Goal: Contribute content: Add original content to the website for others to see

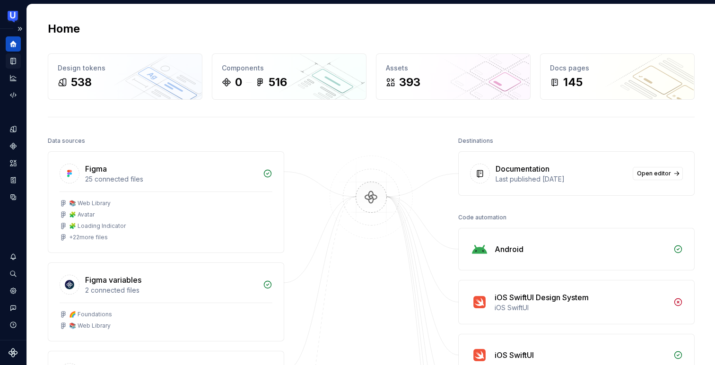
click at [14, 60] on icon "Documentation" at bounding box center [14, 61] width 4 height 5
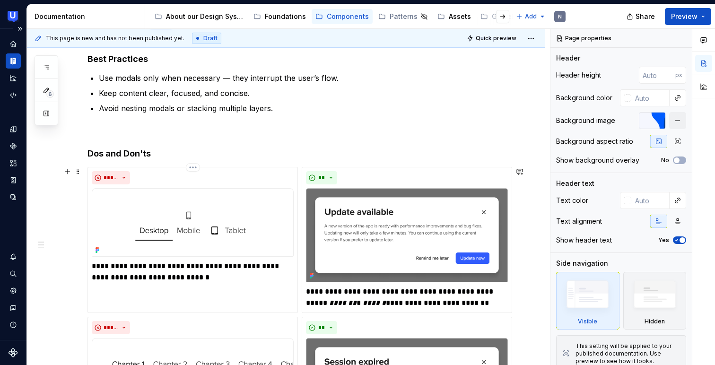
scroll to position [194, 0]
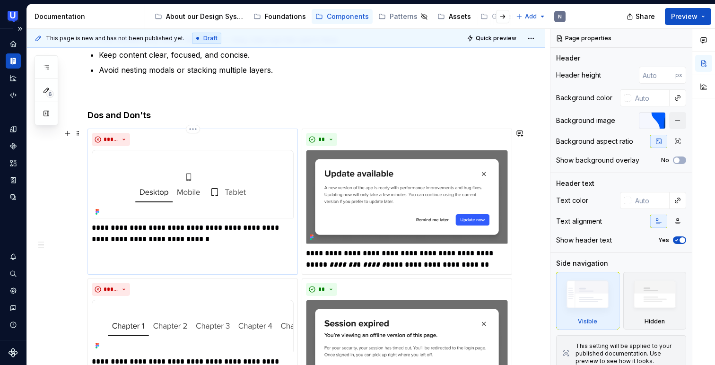
click at [189, 179] on img at bounding box center [193, 184] width 202 height 69
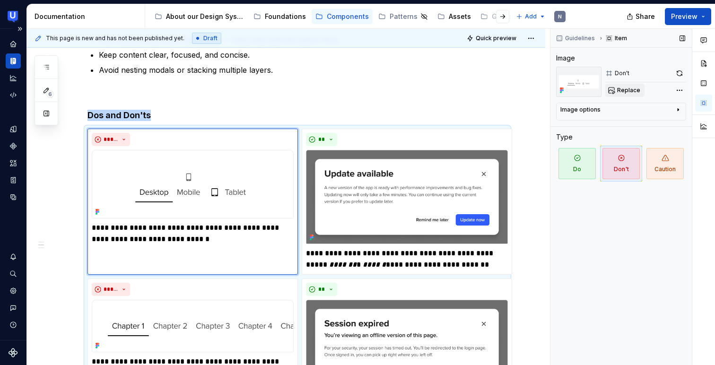
click at [631, 89] on span "Replace" at bounding box center [628, 91] width 23 height 8
type textarea "*"
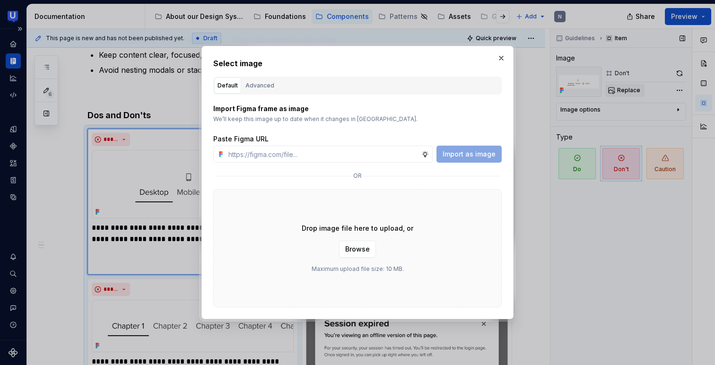
type input "[URL][DOMAIN_NAME]"
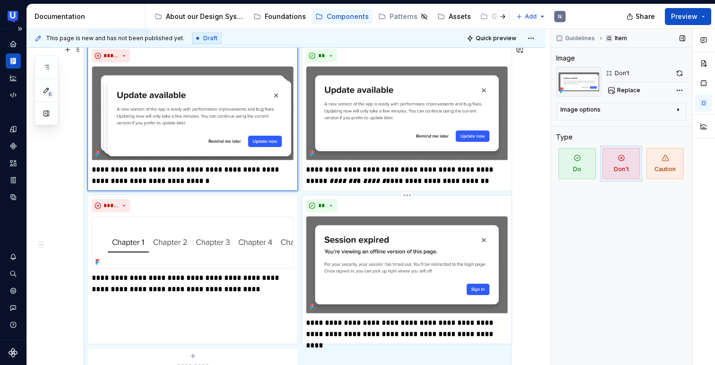
scroll to position [277, 0]
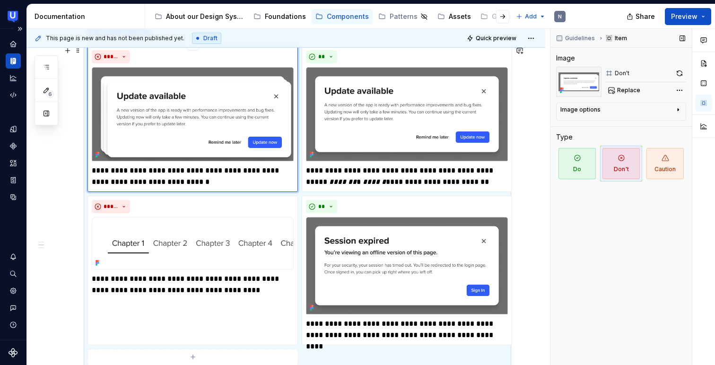
click at [184, 176] on p "**********" at bounding box center [193, 176] width 202 height 23
click at [195, 177] on p "**********" at bounding box center [193, 176] width 202 height 23
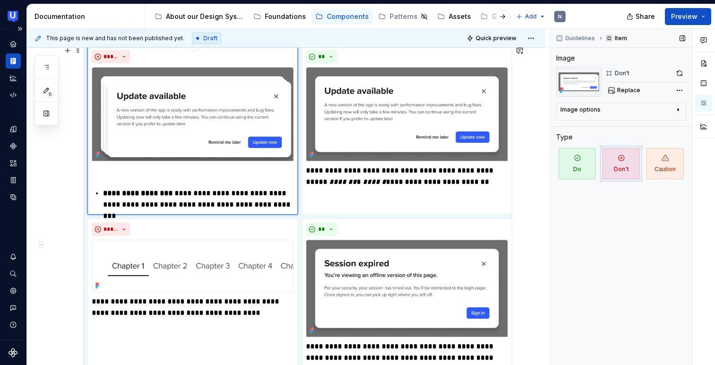
click at [102, 193] on div "**********" at bounding box center [193, 187] width 202 height 45
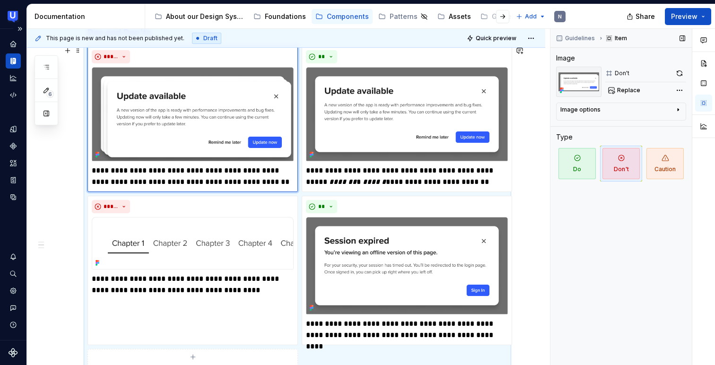
type textarea "*"
drag, startPoint x: 159, startPoint y: 171, endPoint x: 235, endPoint y: 170, distance: 76.6
click at [235, 170] on p "**********" at bounding box center [193, 176] width 202 height 23
click at [226, 170] on p "**********" at bounding box center [193, 176] width 202 height 23
click at [178, 210] on div "*****" at bounding box center [193, 206] width 202 height 13
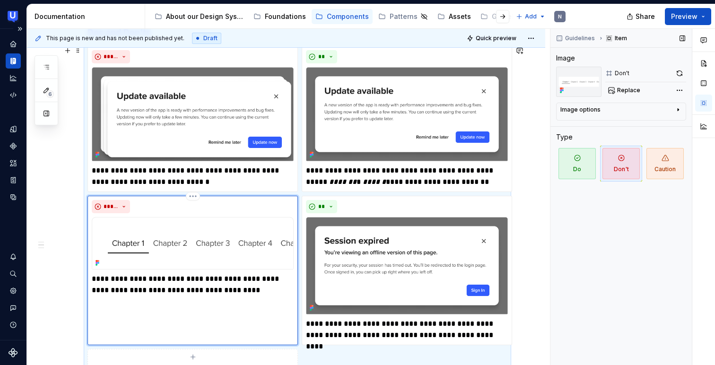
click at [249, 319] on div "**********" at bounding box center [192, 270] width 210 height 149
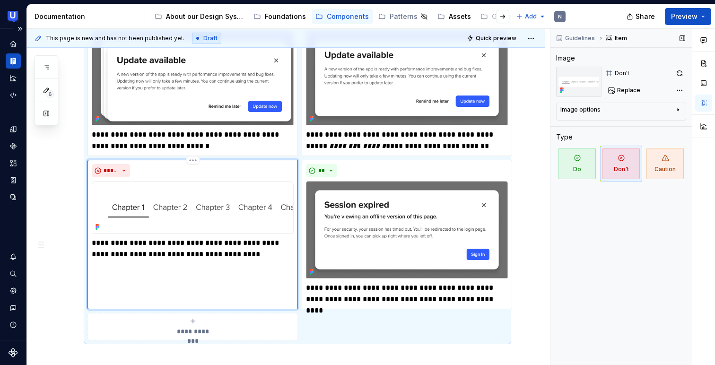
scroll to position [321, 0]
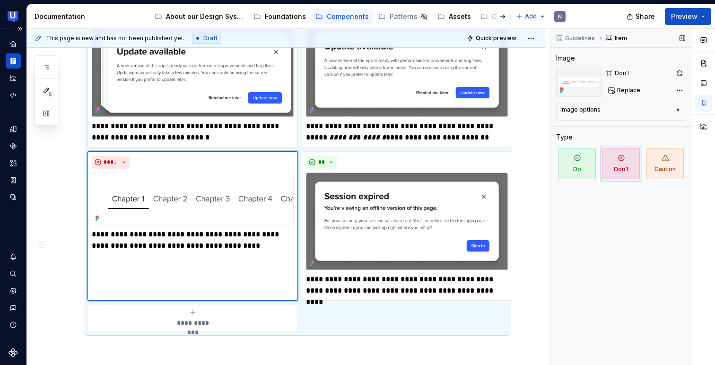
click at [231, 99] on img at bounding box center [193, 70] width 202 height 94
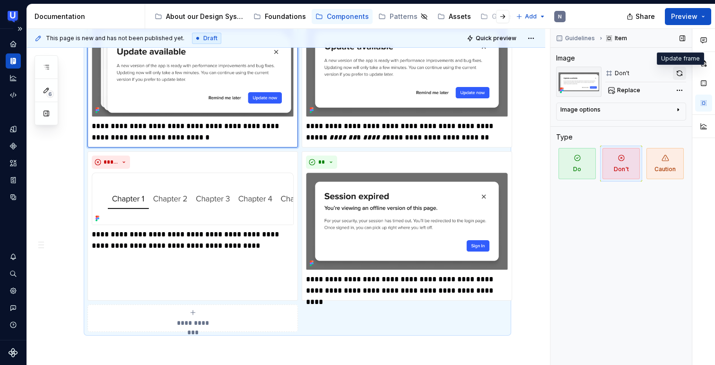
click at [679, 71] on button "button" at bounding box center [679, 73] width 13 height 13
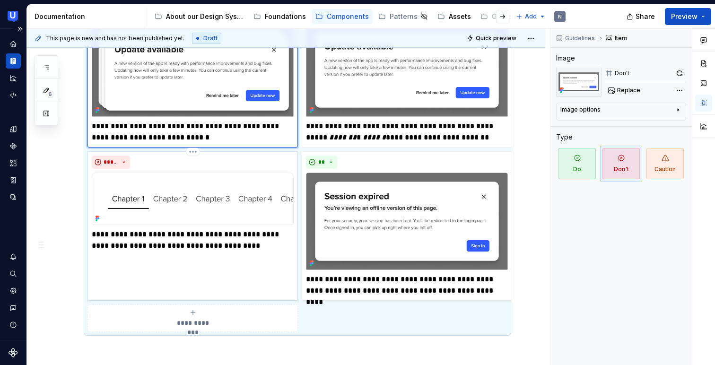
click at [136, 241] on p "**********" at bounding box center [193, 240] width 202 height 23
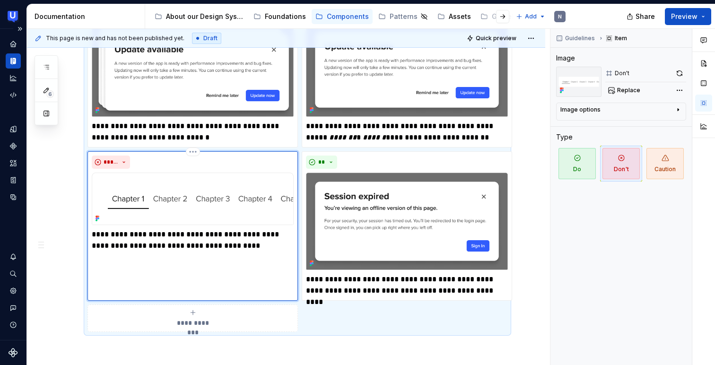
click at [136, 241] on p "**********" at bounding box center [193, 240] width 202 height 23
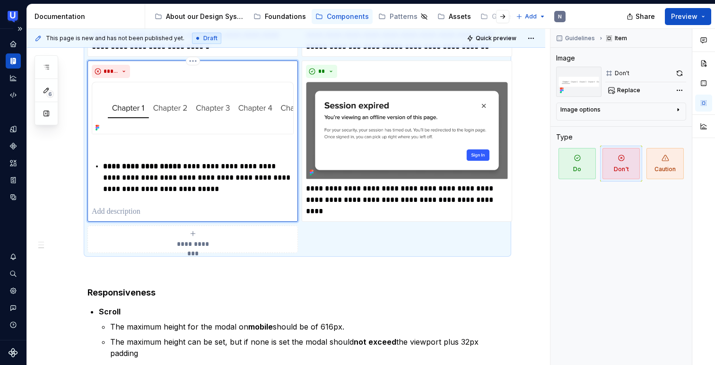
scroll to position [414, 0]
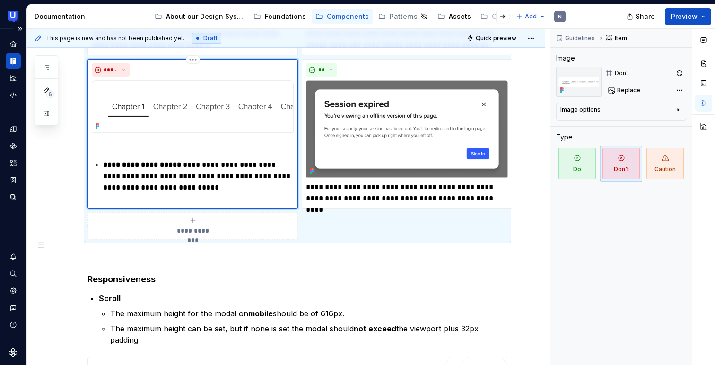
click at [104, 164] on strong "**********" at bounding box center [142, 164] width 78 height 7
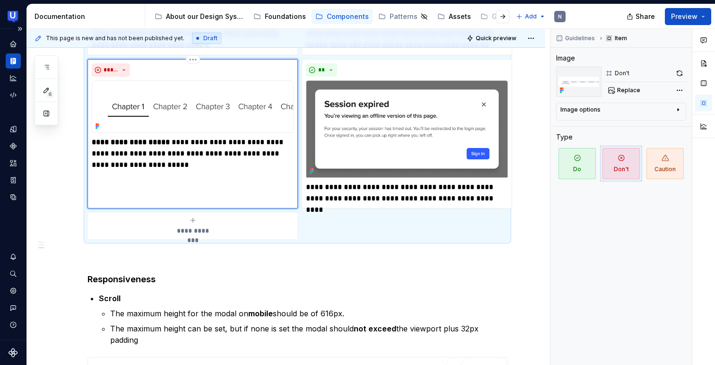
click at [154, 146] on strong "**********" at bounding box center [131, 141] width 78 height 7
click at [179, 140] on p "**********" at bounding box center [193, 154] width 202 height 34
type textarea "*"
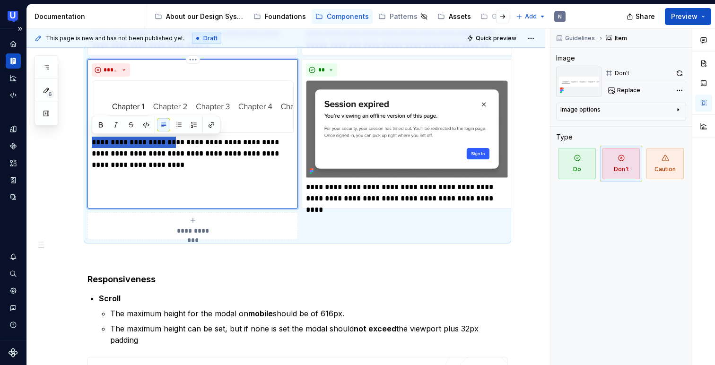
drag, startPoint x: 173, startPoint y: 138, endPoint x: 88, endPoint y: 134, distance: 85.2
click at [88, 134] on div "**********" at bounding box center [192, 133] width 210 height 149
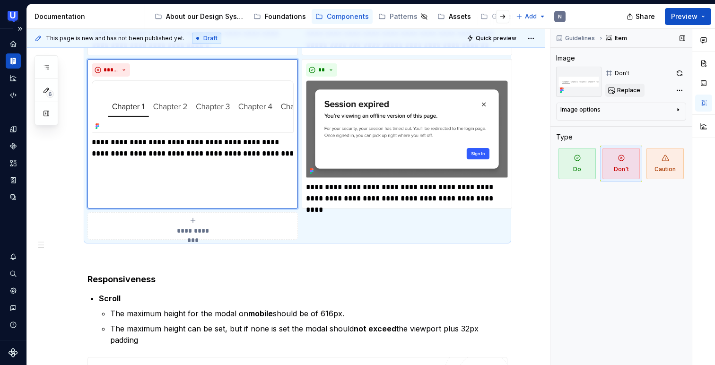
click at [622, 88] on span "Replace" at bounding box center [628, 91] width 23 height 8
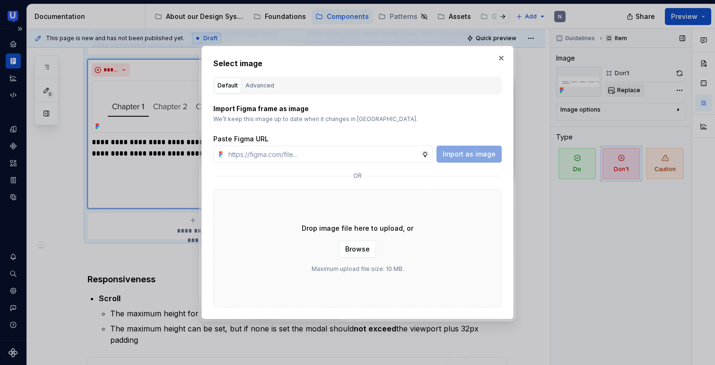
type textarea "*"
type input "[URL][DOMAIN_NAME]"
click at [467, 151] on span "Import as image" at bounding box center [468, 153] width 53 height 9
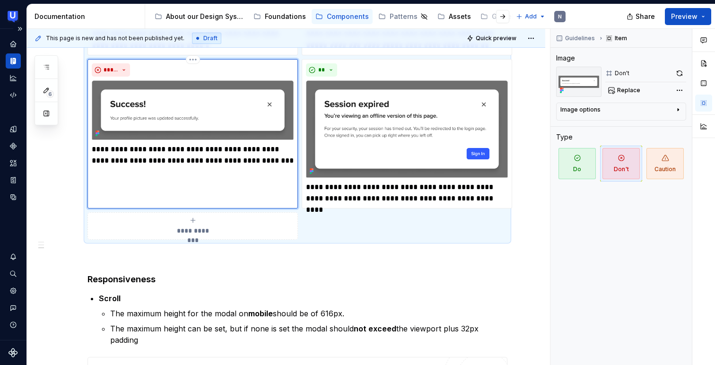
click at [263, 94] on img at bounding box center [193, 110] width 202 height 60
click at [229, 98] on img at bounding box center [193, 110] width 202 height 60
click at [676, 77] on button "button" at bounding box center [679, 73] width 13 height 13
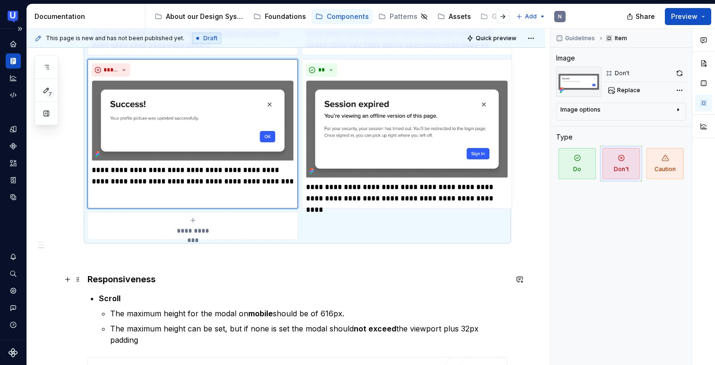
click at [346, 278] on h4 "Responsiveness" at bounding box center [297, 279] width 420 height 11
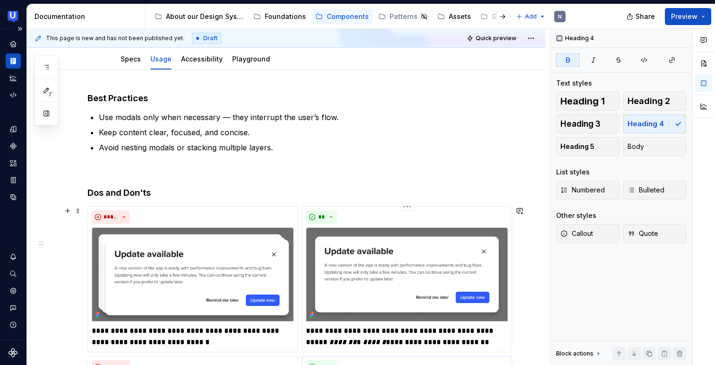
scroll to position [0, 0]
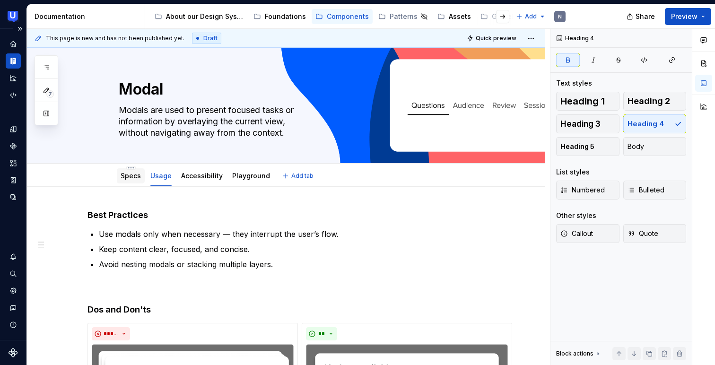
click at [126, 175] on link "Specs" at bounding box center [131, 176] width 20 height 8
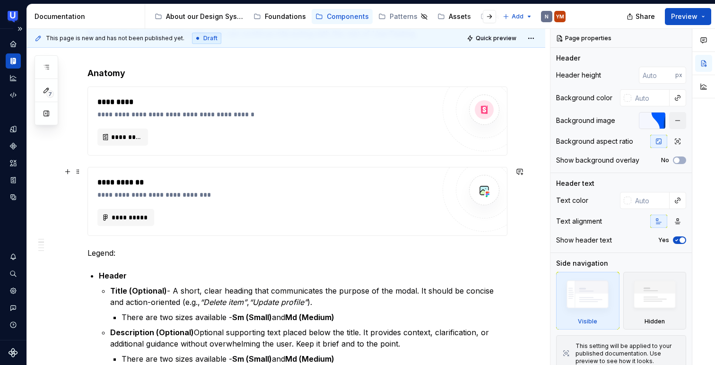
scroll to position [213, 0]
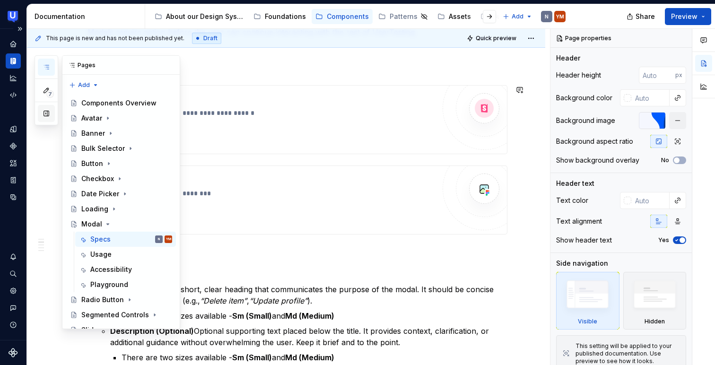
click at [42, 115] on button "button" at bounding box center [46, 113] width 17 height 17
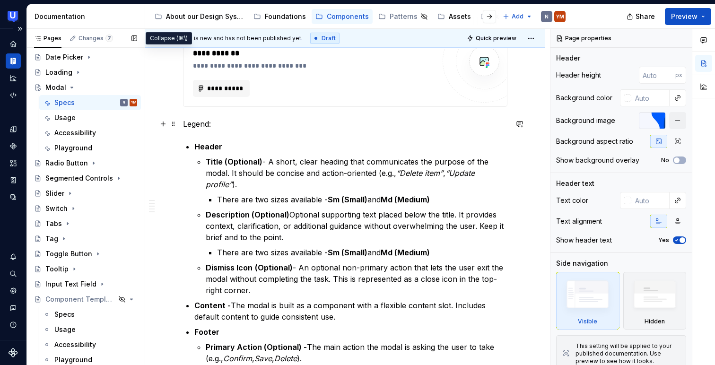
scroll to position [361, 0]
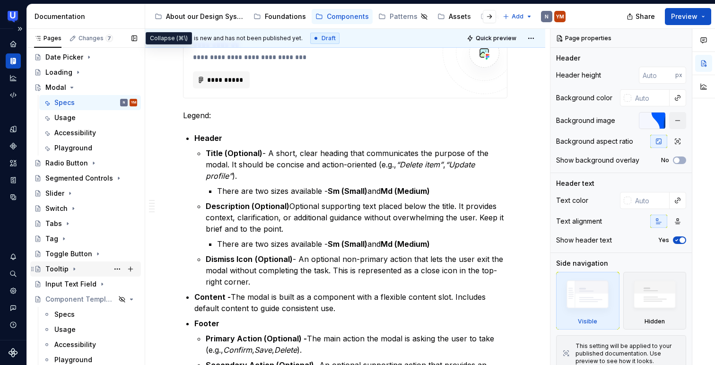
click at [57, 268] on div "Tooltip" at bounding box center [56, 268] width 23 height 9
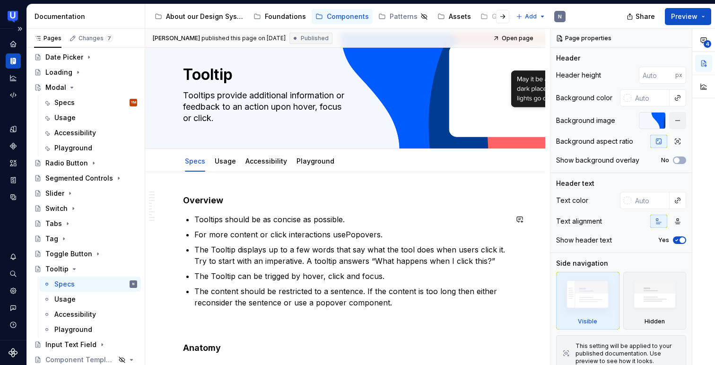
scroll to position [11, 0]
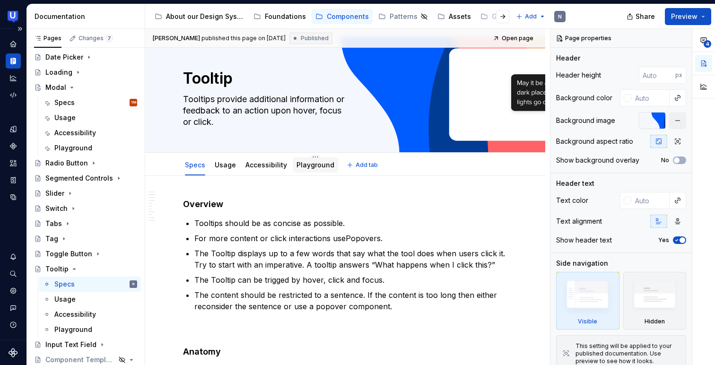
click at [312, 174] on div at bounding box center [315, 173] width 45 height 1
click at [308, 165] on link "Playground" at bounding box center [315, 165] width 38 height 8
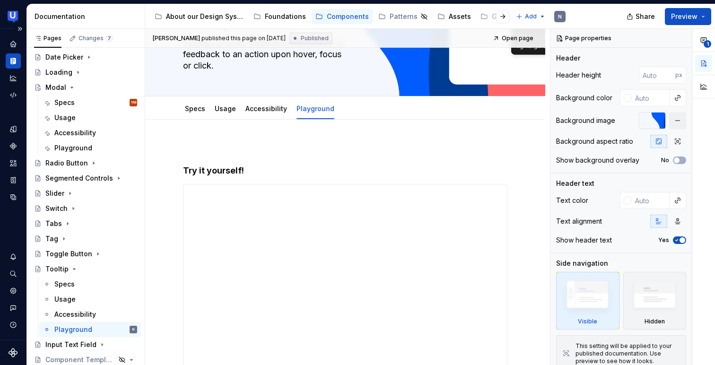
scroll to position [63, 0]
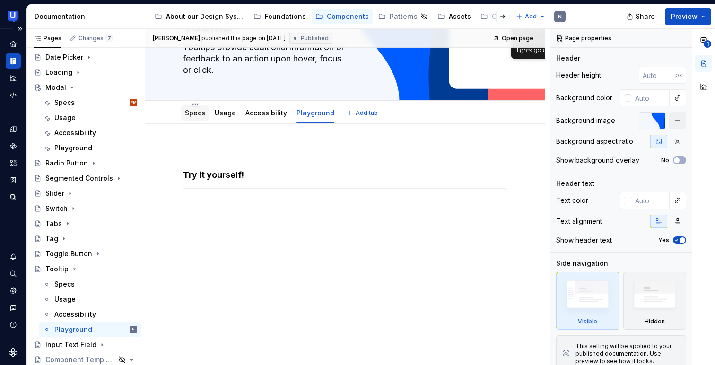
click at [197, 120] on div "Specs" at bounding box center [195, 112] width 28 height 15
click at [198, 114] on link "Specs" at bounding box center [195, 113] width 20 height 8
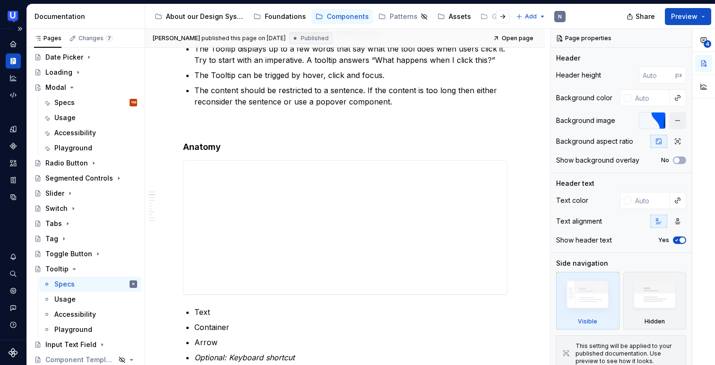
scroll to position [239, 0]
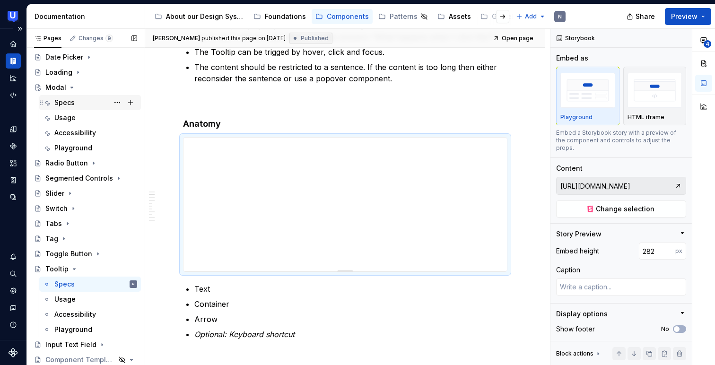
click at [70, 99] on div "Specs" at bounding box center [64, 102] width 20 height 9
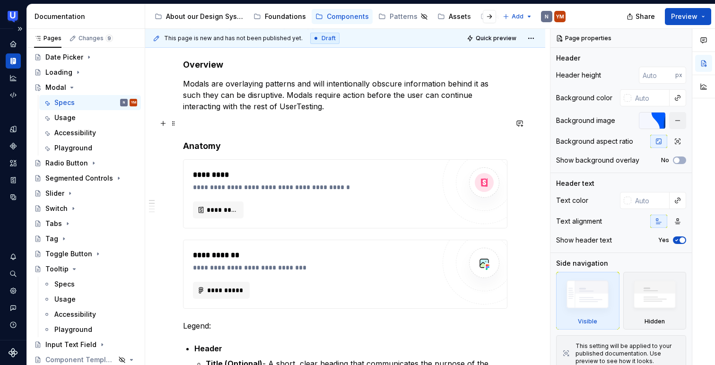
scroll to position [182, 0]
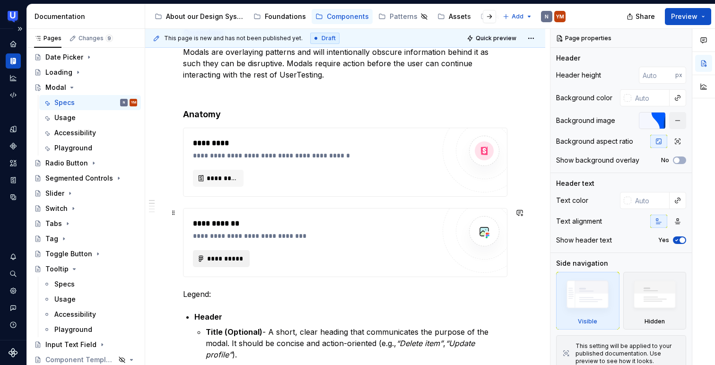
click at [220, 262] on span "**********" at bounding box center [225, 258] width 37 height 9
type textarea "*"
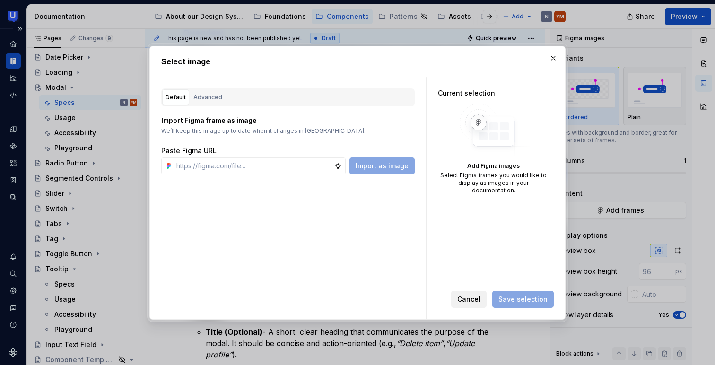
click at [475, 303] on button "Cancel" at bounding box center [468, 299] width 35 height 17
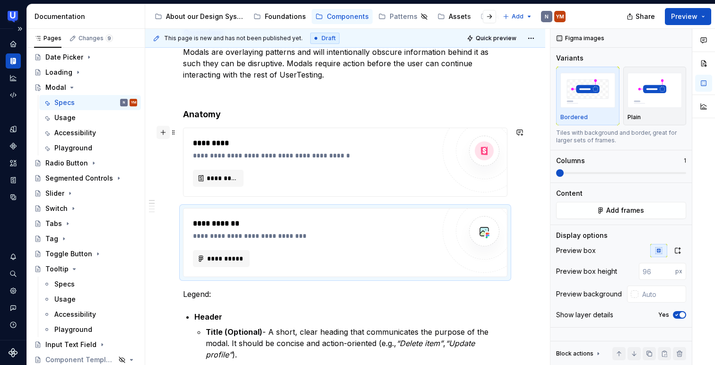
click at [164, 137] on button "button" at bounding box center [162, 132] width 13 height 13
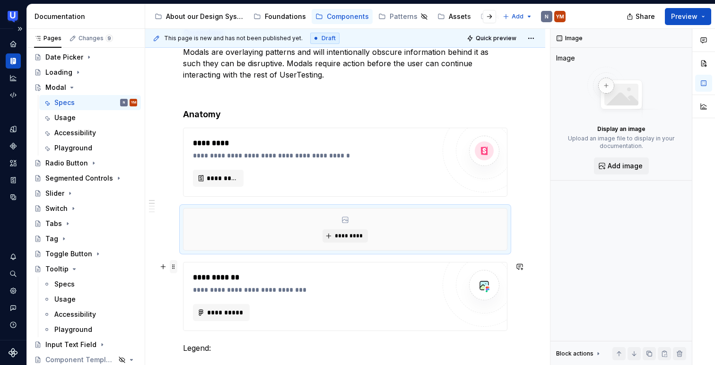
click at [171, 270] on span at bounding box center [174, 266] width 8 height 13
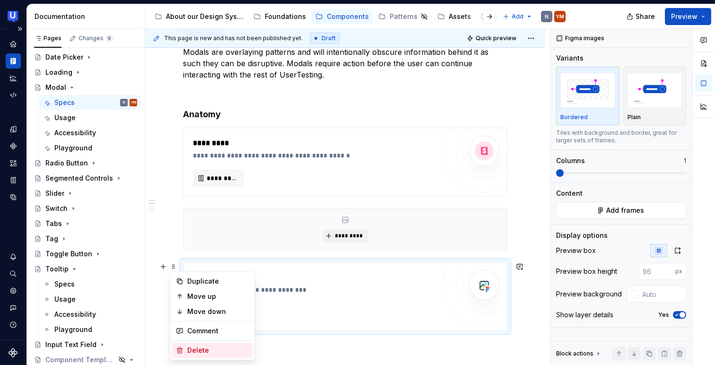
click at [182, 354] on div "Delete" at bounding box center [212, 350] width 80 height 15
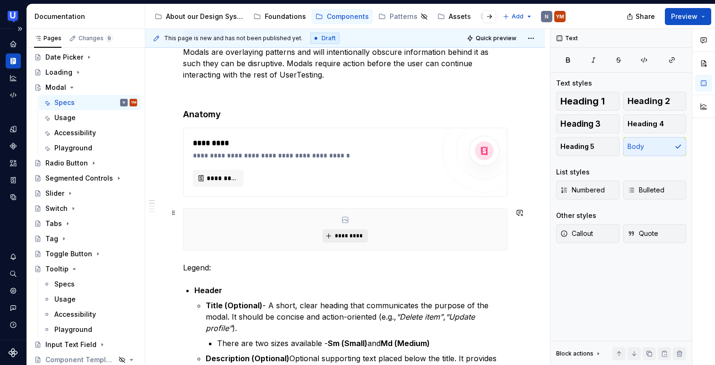
click at [360, 233] on span "*********" at bounding box center [348, 236] width 29 height 8
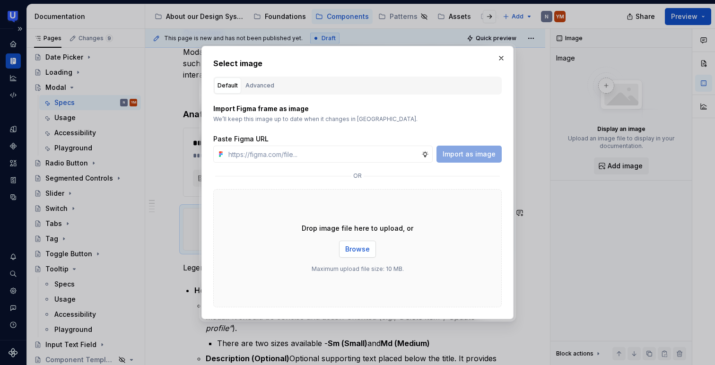
click at [351, 250] on span "Browse" at bounding box center [357, 248] width 25 height 9
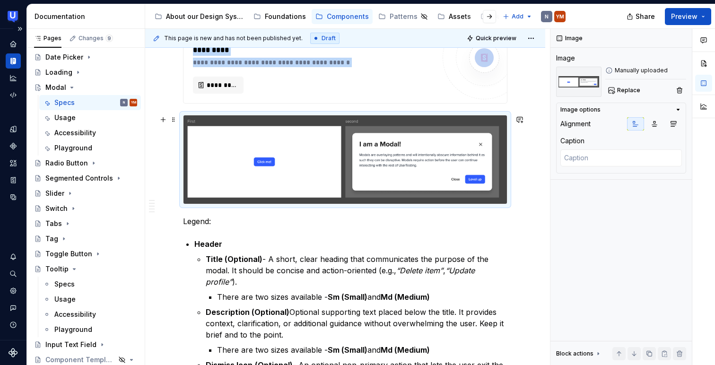
scroll to position [255, 0]
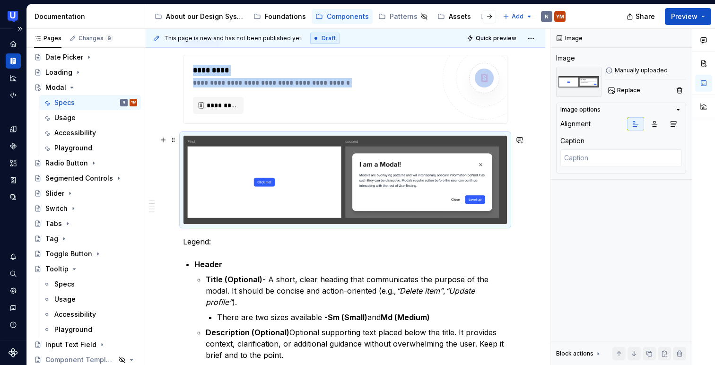
click at [294, 181] on img at bounding box center [344, 180] width 323 height 88
click at [624, 87] on span "Replace" at bounding box center [628, 91] width 23 height 8
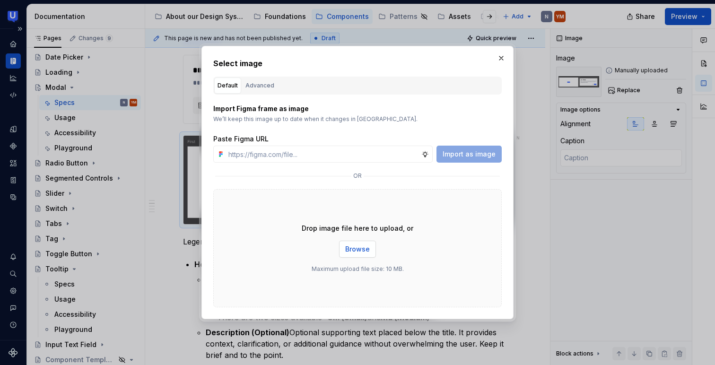
click at [372, 242] on button "Browse" at bounding box center [357, 249] width 37 height 17
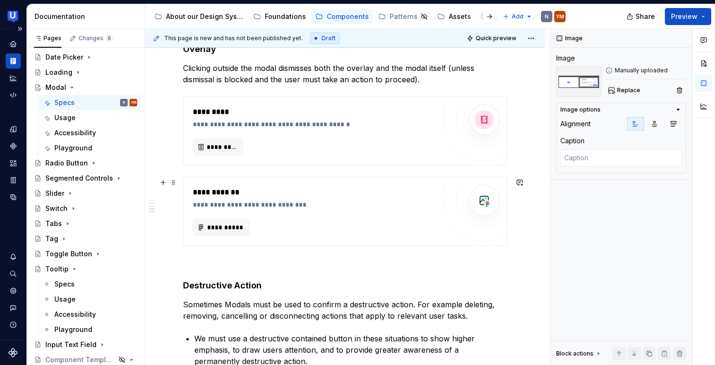
scroll to position [1179, 0]
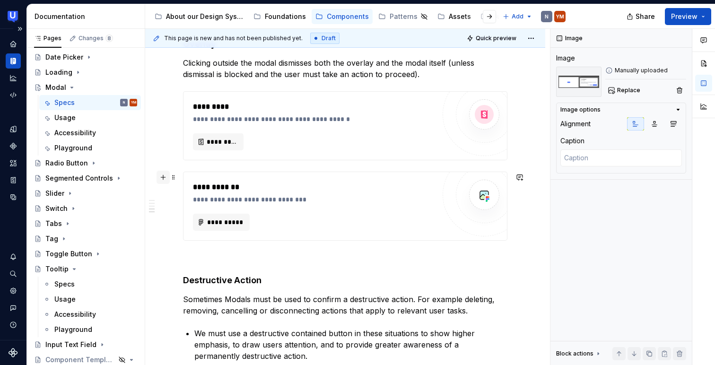
click at [163, 178] on button "button" at bounding box center [162, 177] width 13 height 13
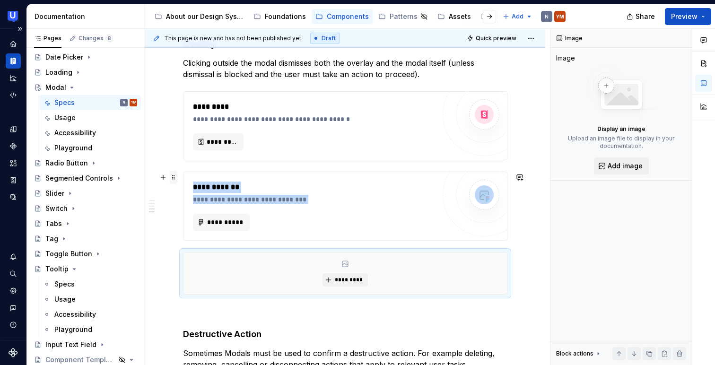
click at [172, 179] on span at bounding box center [174, 177] width 8 height 13
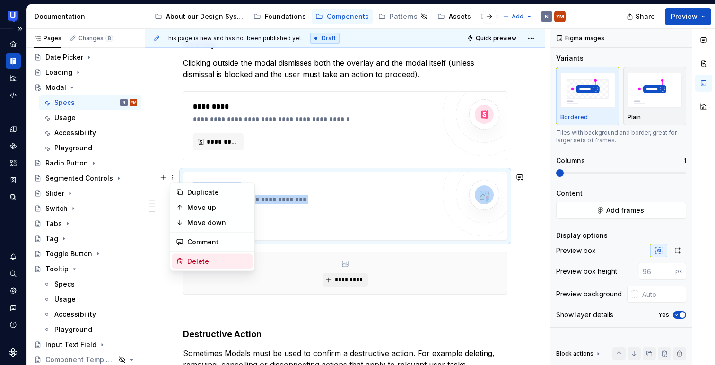
click at [182, 259] on icon at bounding box center [180, 262] width 8 height 8
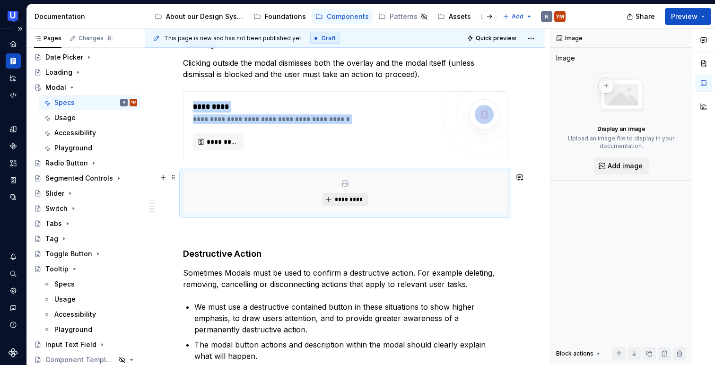
click at [352, 203] on span "*********" at bounding box center [348, 200] width 29 height 8
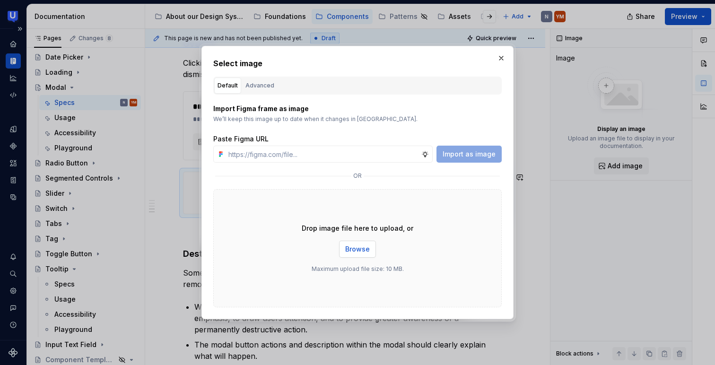
click at [355, 246] on span "Browse" at bounding box center [357, 248] width 25 height 9
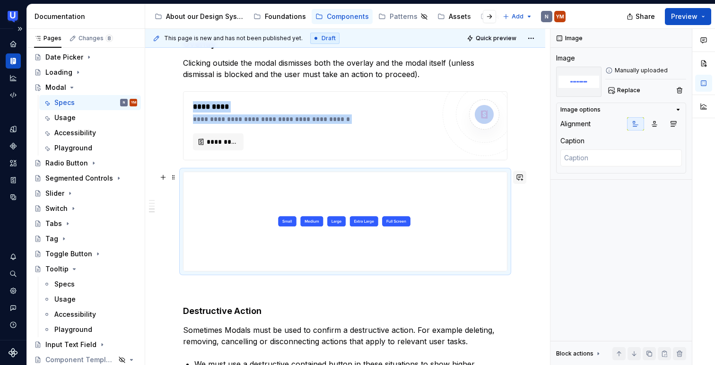
click at [526, 180] on button "button" at bounding box center [519, 177] width 13 height 13
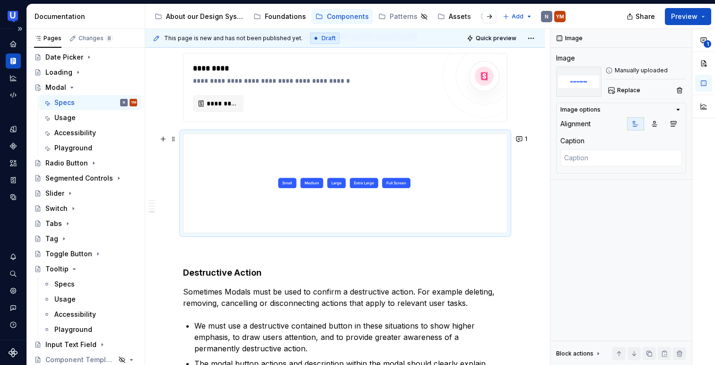
scroll to position [1194, 0]
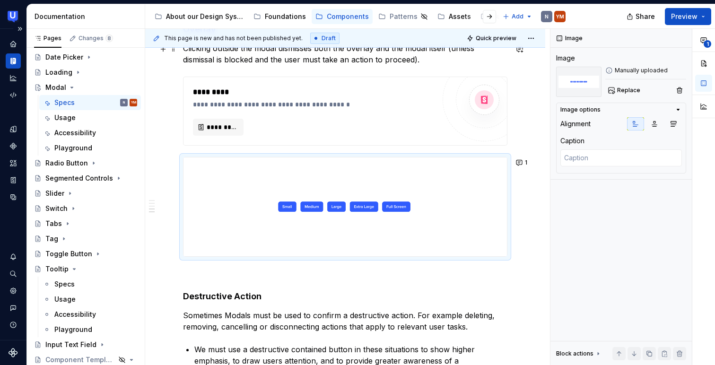
drag, startPoint x: 525, startPoint y: 160, endPoint x: 519, endPoint y: 59, distance: 101.3
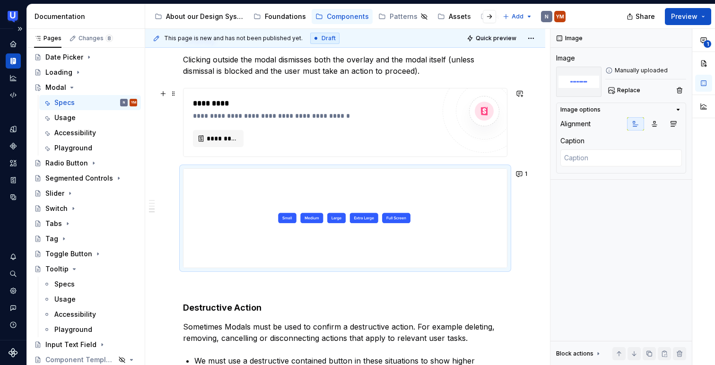
scroll to position [1185, 0]
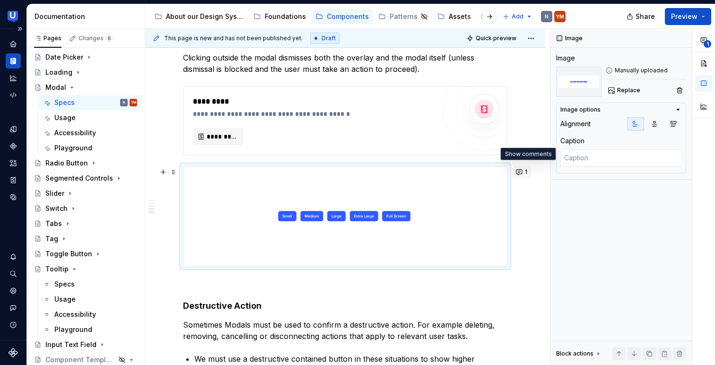
click at [528, 172] on button "1" at bounding box center [522, 171] width 18 height 13
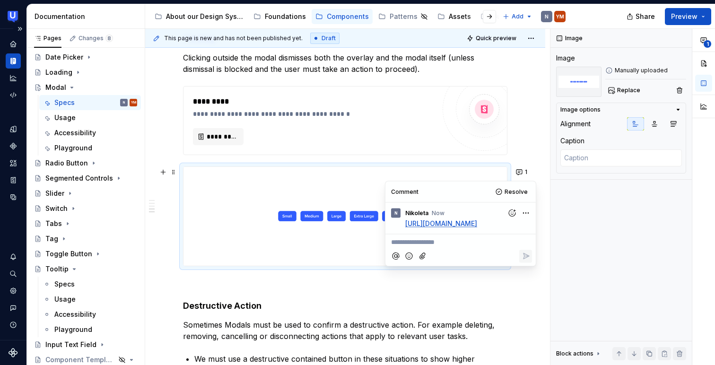
click at [526, 212] on html "UserTesting Design System N Design system data Documentation Accessibility guid…" at bounding box center [357, 182] width 715 height 365
click at [508, 243] on span "Delete comment" at bounding box center [500, 243] width 54 height 9
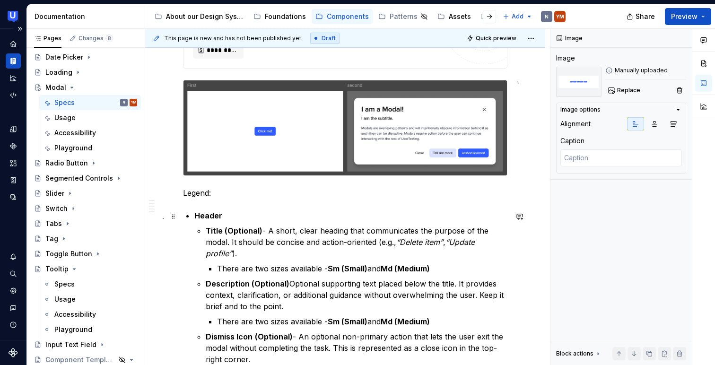
scroll to position [233, 0]
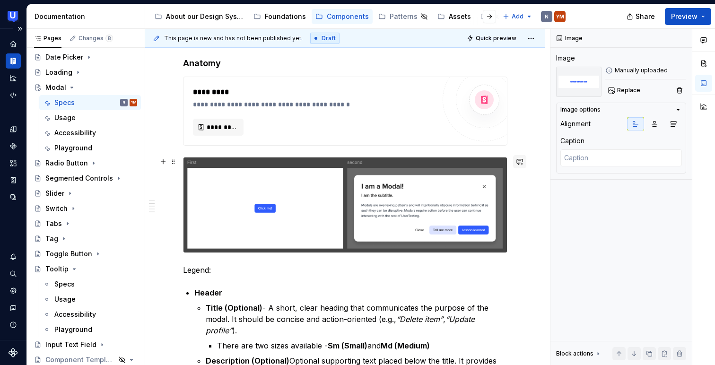
click at [525, 156] on button "button" at bounding box center [519, 161] width 13 height 13
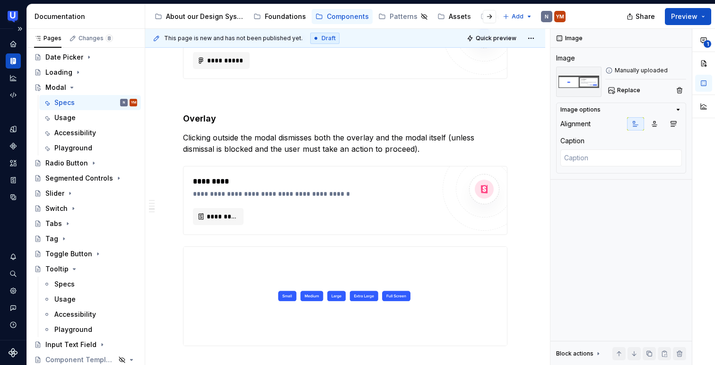
scroll to position [1127, 0]
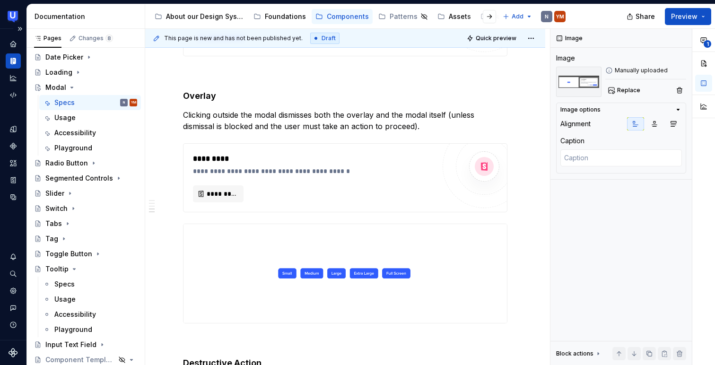
click at [209, 232] on img at bounding box center [344, 273] width 323 height 99
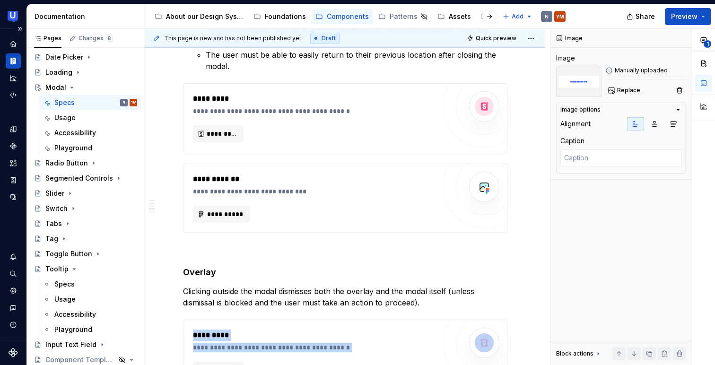
scroll to position [925, 0]
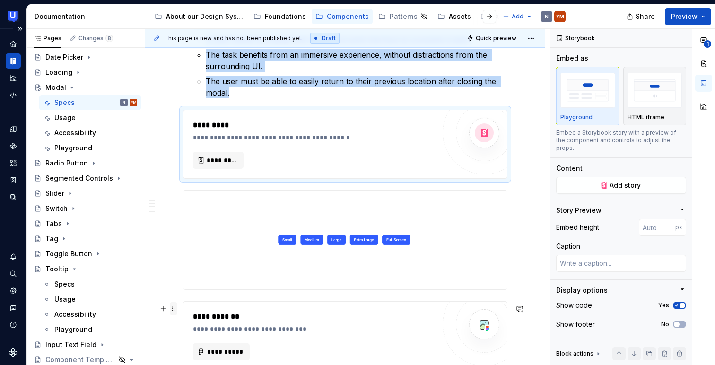
click at [174, 309] on span at bounding box center [174, 308] width 8 height 13
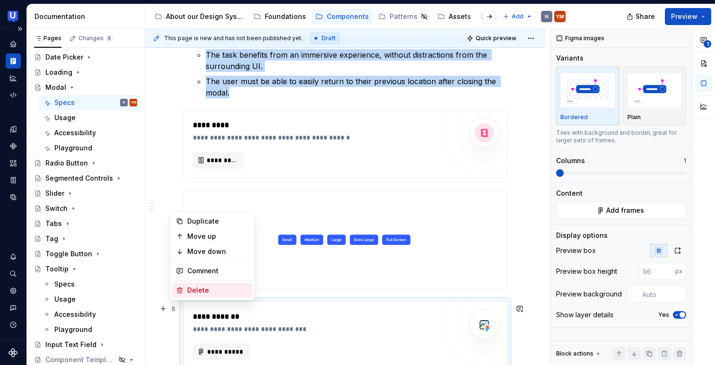
click at [195, 293] on div "Delete" at bounding box center [217, 290] width 61 height 9
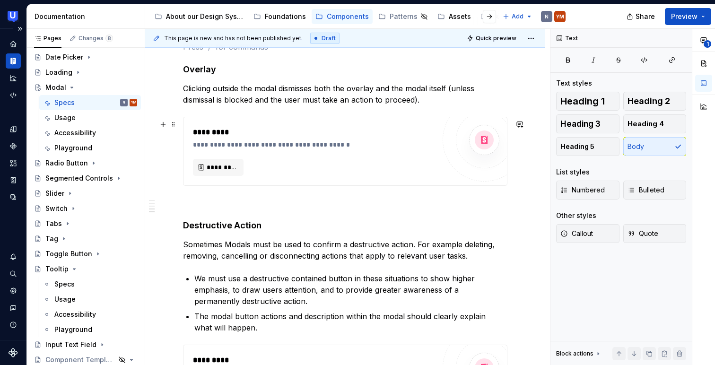
scroll to position [1195, 0]
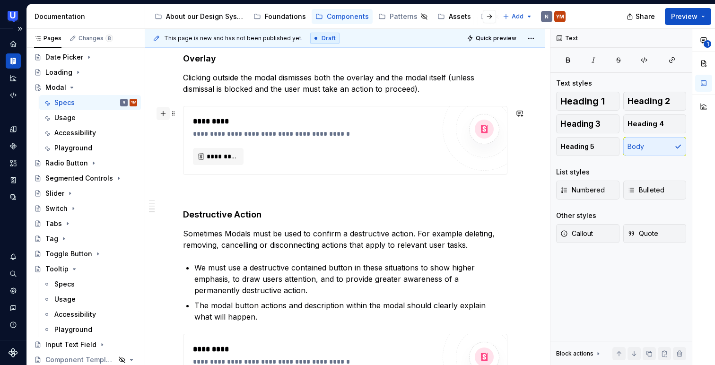
click at [164, 116] on button "button" at bounding box center [162, 113] width 13 height 13
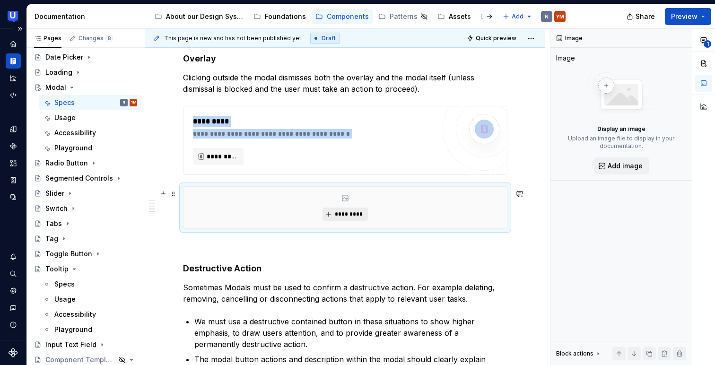
click at [344, 213] on span "*********" at bounding box center [348, 214] width 29 height 8
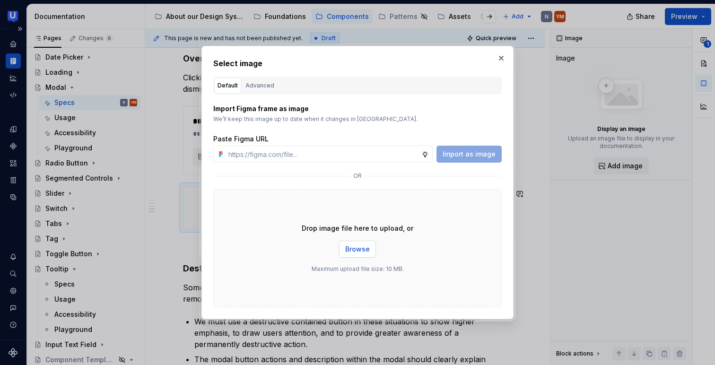
click at [352, 252] on span "Browse" at bounding box center [357, 248] width 25 height 9
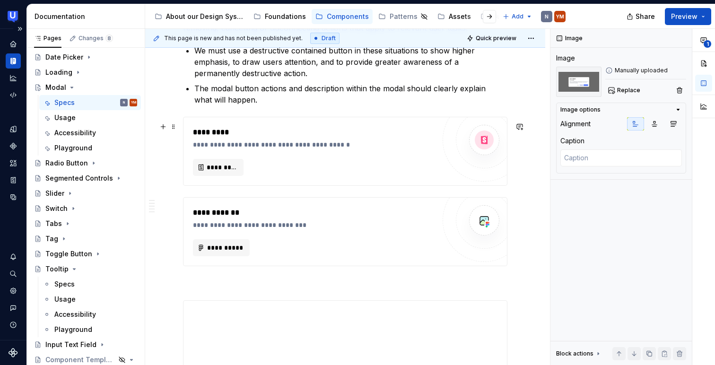
scroll to position [1587, 0]
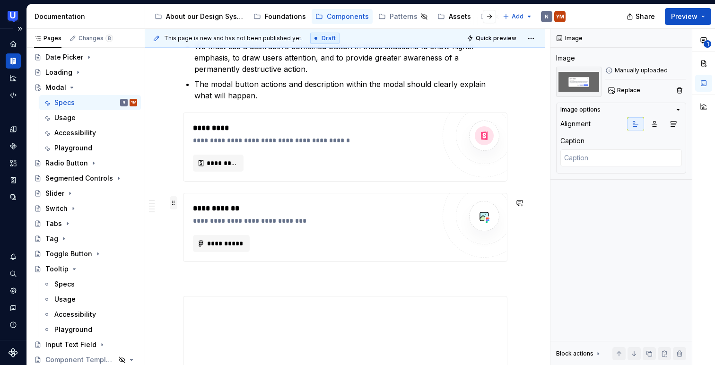
click at [175, 201] on span at bounding box center [174, 202] width 8 height 13
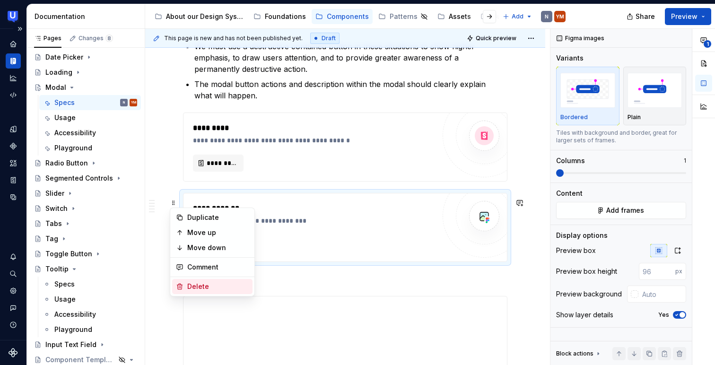
click at [187, 286] on div "Delete" at bounding box center [217, 286] width 61 height 9
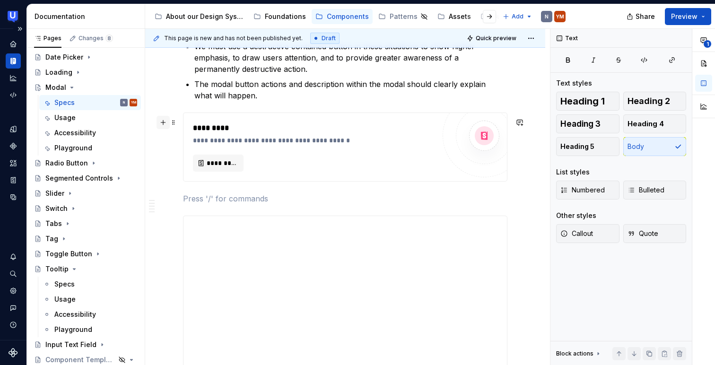
click at [162, 116] on button "button" at bounding box center [162, 122] width 13 height 13
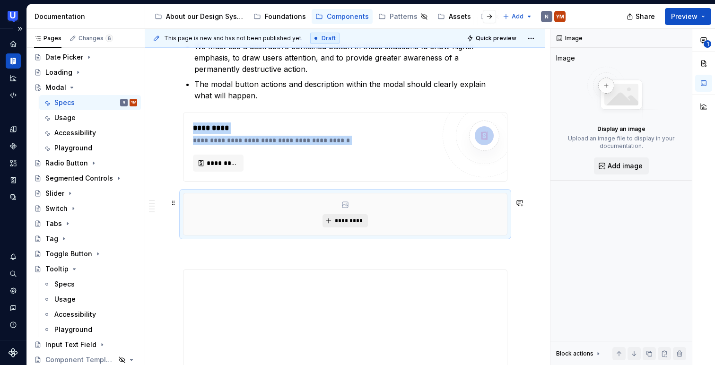
click at [342, 225] on span "*********" at bounding box center [348, 221] width 29 height 8
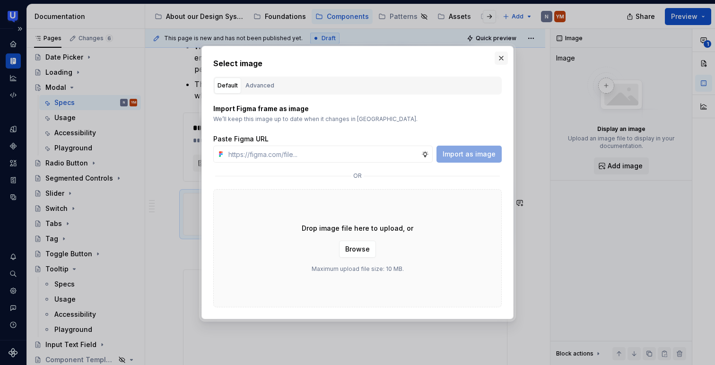
click at [501, 55] on button "button" at bounding box center [500, 58] width 13 height 13
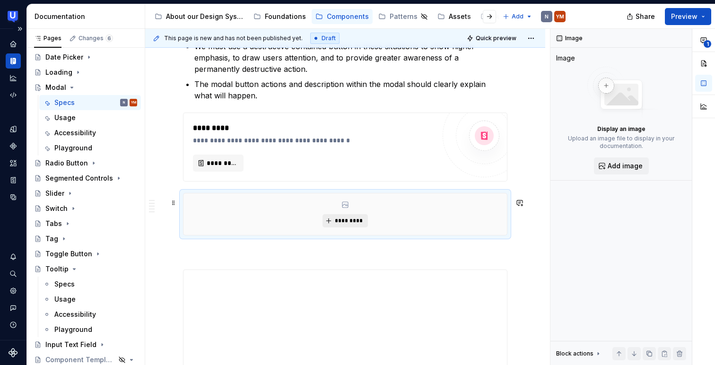
click at [352, 225] on span "*********" at bounding box center [348, 221] width 29 height 8
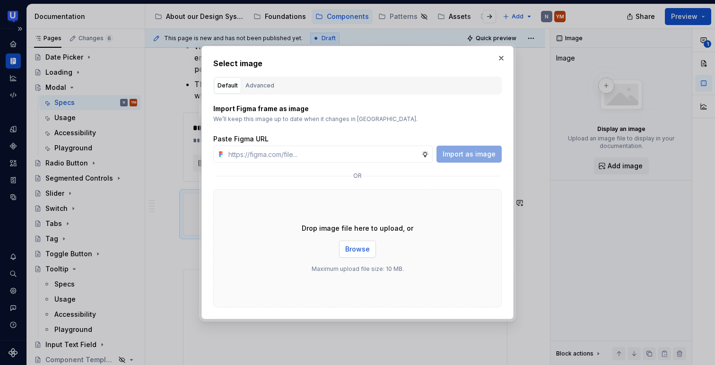
click at [356, 248] on span "Browse" at bounding box center [357, 248] width 25 height 9
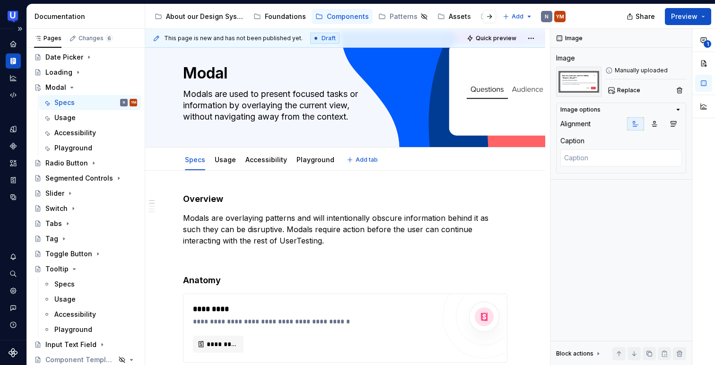
scroll to position [0, 0]
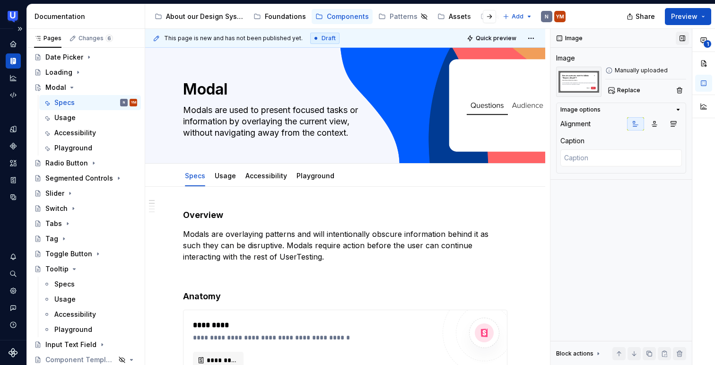
click at [681, 36] on button "button" at bounding box center [681, 38] width 13 height 13
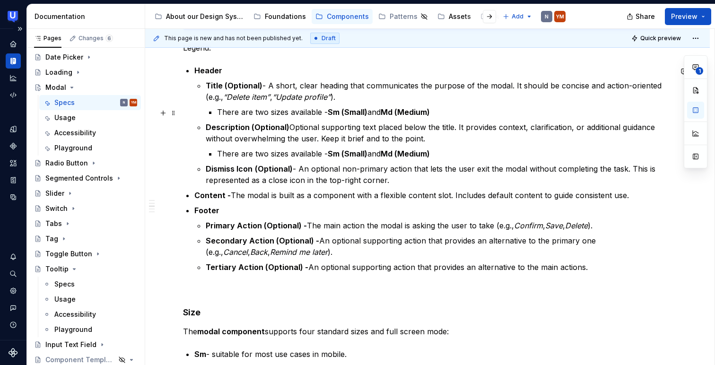
scroll to position [490, 0]
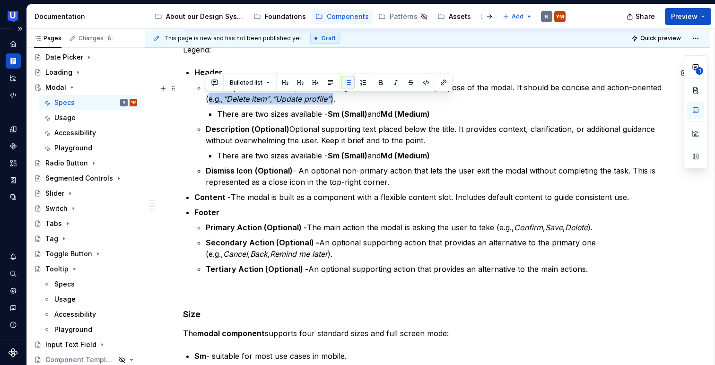
drag, startPoint x: 336, startPoint y: 98, endPoint x: 206, endPoint y: 97, distance: 130.5
click at [206, 97] on p "Title (Optional) - A short, clear heading that communicates the purpose of the …" at bounding box center [439, 93] width 466 height 23
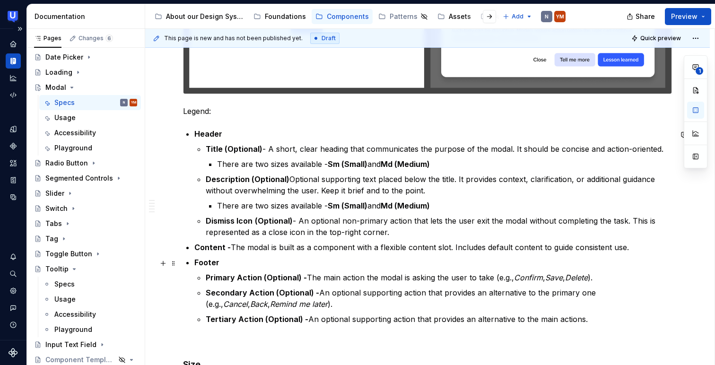
scroll to position [465, 0]
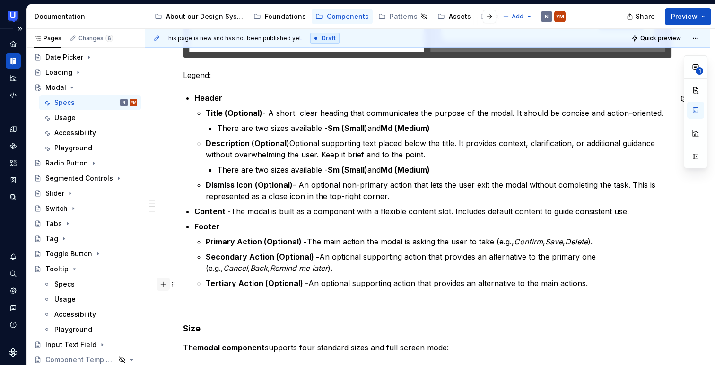
click at [164, 287] on button "button" at bounding box center [162, 283] width 13 height 13
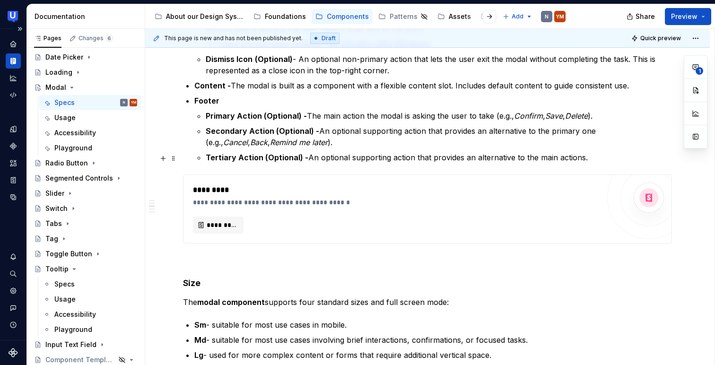
scroll to position [627, 0]
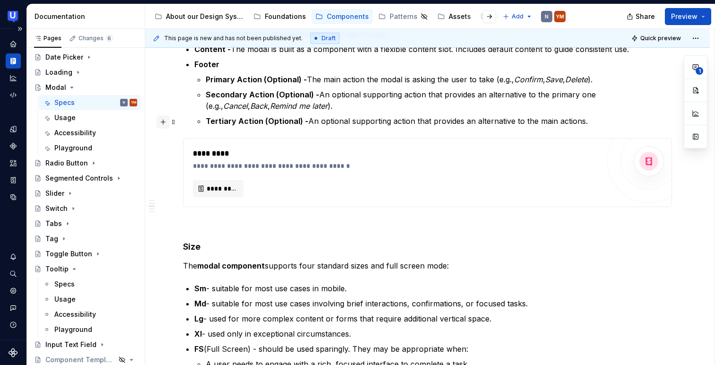
click at [164, 121] on button "button" at bounding box center [162, 121] width 13 height 13
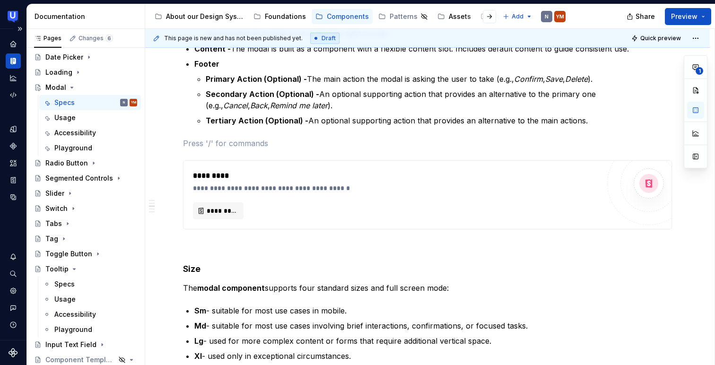
scroll to position [629, 0]
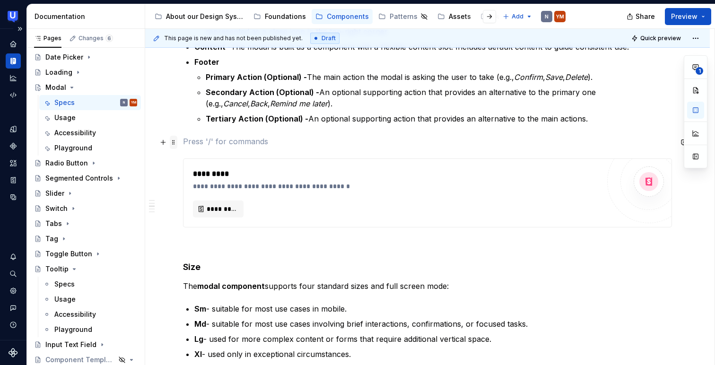
click at [174, 142] on span at bounding box center [174, 142] width 8 height 13
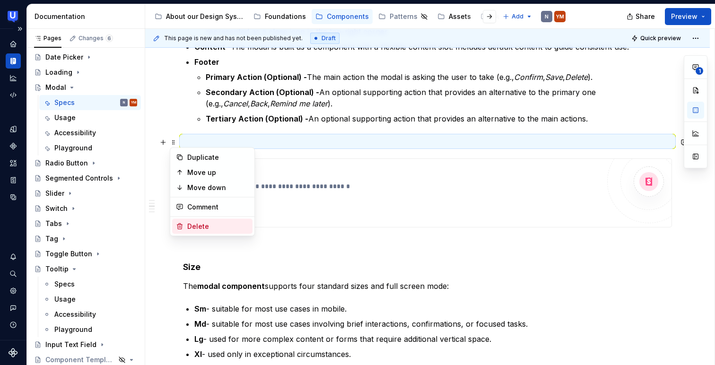
click at [188, 227] on div "Delete" at bounding box center [217, 226] width 61 height 9
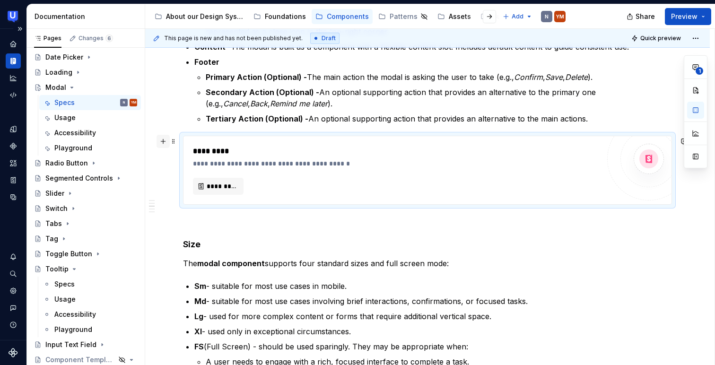
click at [163, 139] on button "button" at bounding box center [162, 141] width 13 height 13
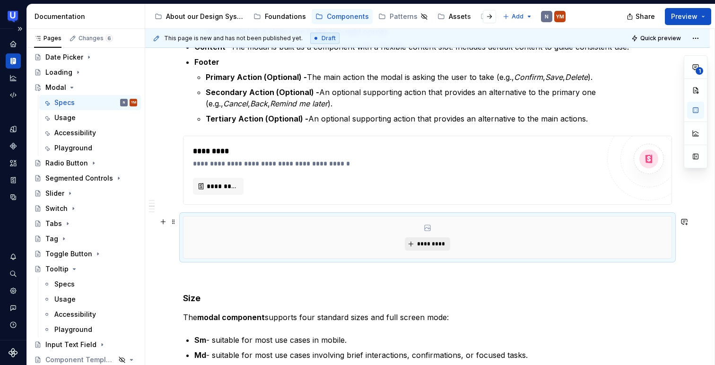
click at [441, 244] on span "*********" at bounding box center [430, 244] width 29 height 8
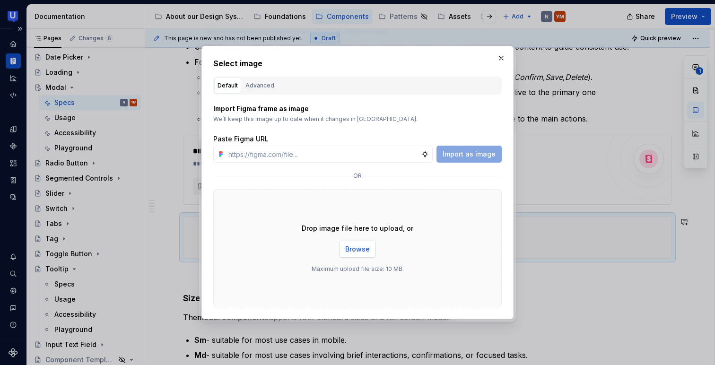
click at [347, 248] on span "Browse" at bounding box center [357, 248] width 25 height 9
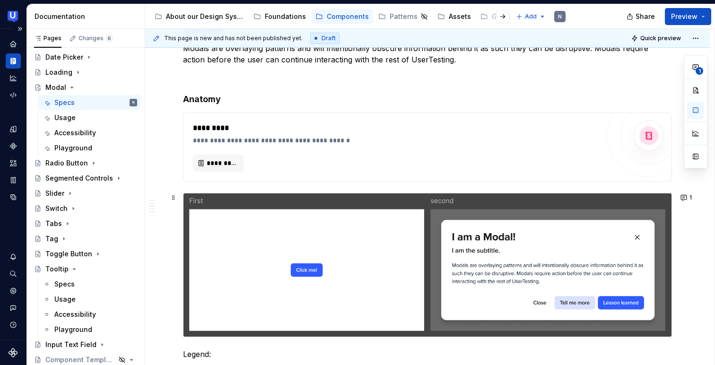
scroll to position [70, 0]
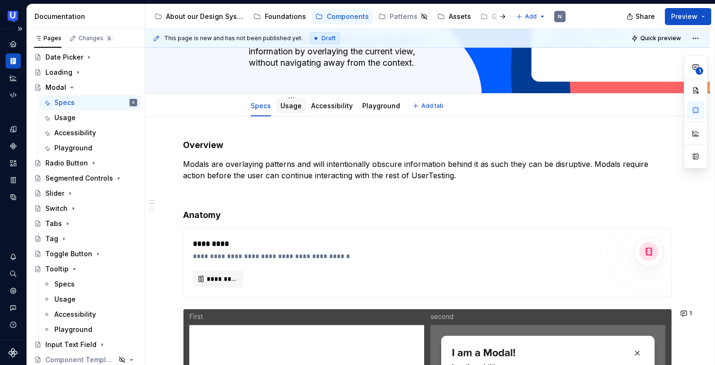
click at [294, 107] on link "Usage" at bounding box center [290, 106] width 21 height 8
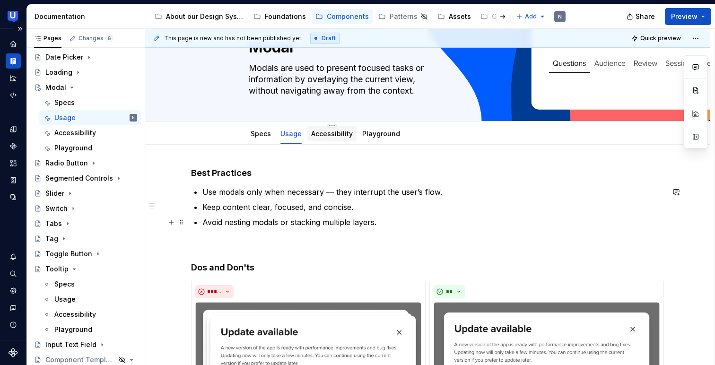
scroll to position [40, 0]
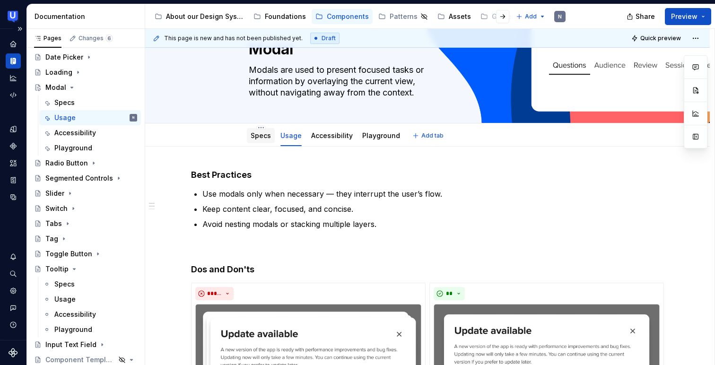
click at [253, 132] on link "Specs" at bounding box center [261, 135] width 20 height 8
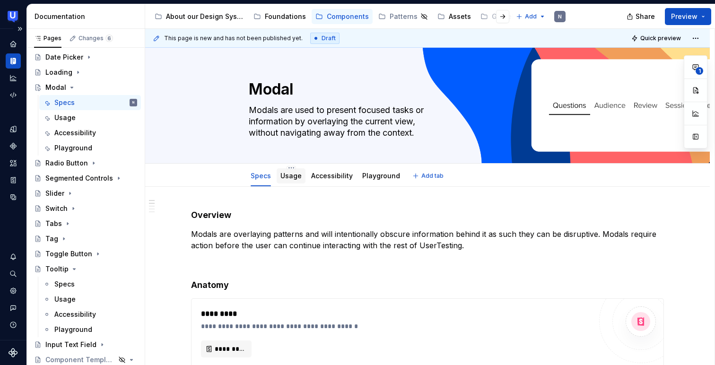
click at [289, 177] on link "Usage" at bounding box center [290, 176] width 21 height 8
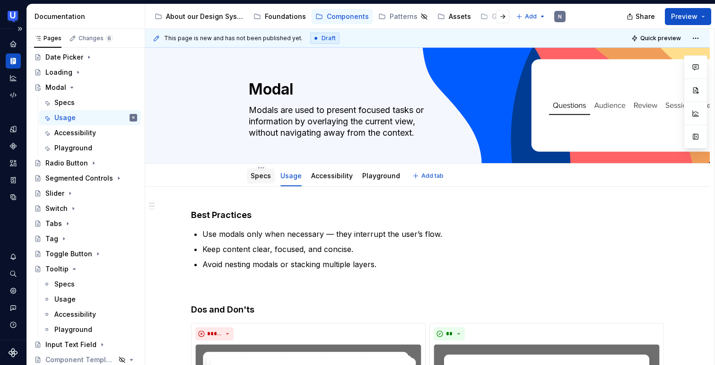
click at [267, 181] on div "Specs" at bounding box center [261, 175] width 20 height 11
click at [261, 177] on link "Specs" at bounding box center [261, 176] width 20 height 8
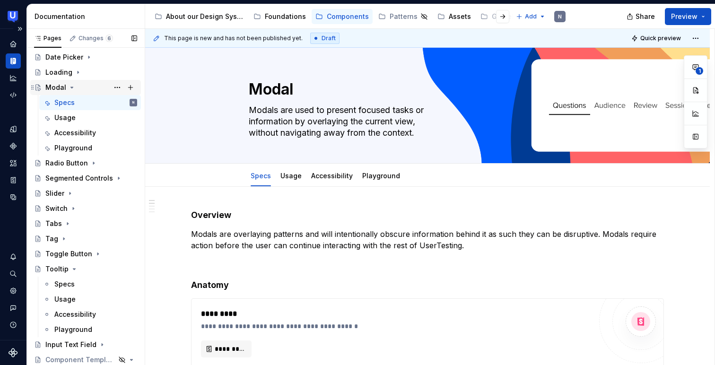
click at [71, 86] on icon "Page tree" at bounding box center [72, 88] width 8 height 8
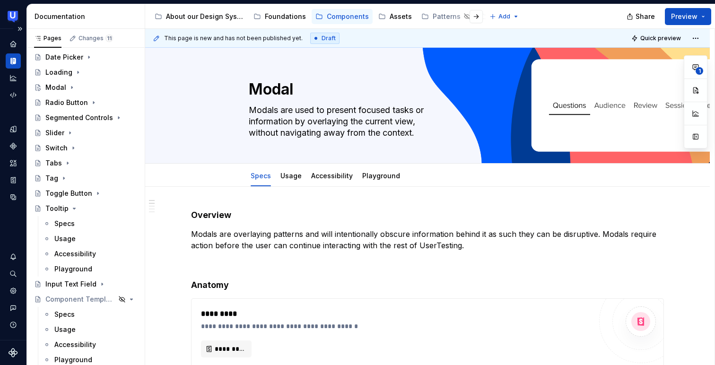
type textarea "*"
